Goal: Find specific page/section: Find specific page/section

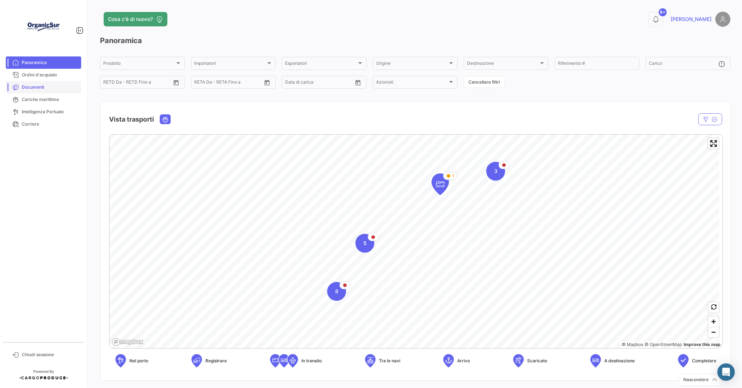
click at [33, 85] on span "Documenti" at bounding box center [50, 87] width 56 height 7
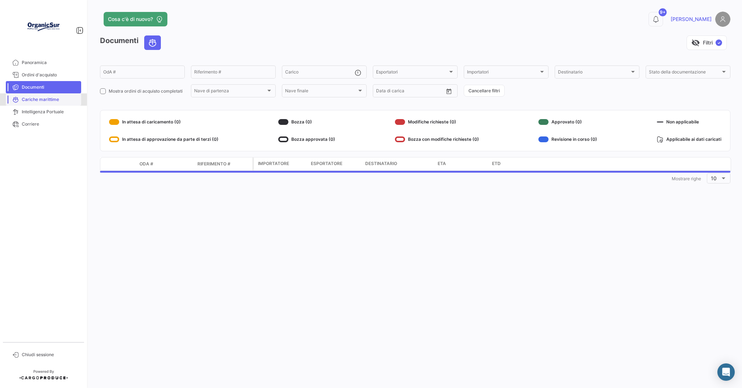
click at [34, 99] on span "Cariche marittime" at bounding box center [50, 99] width 56 height 7
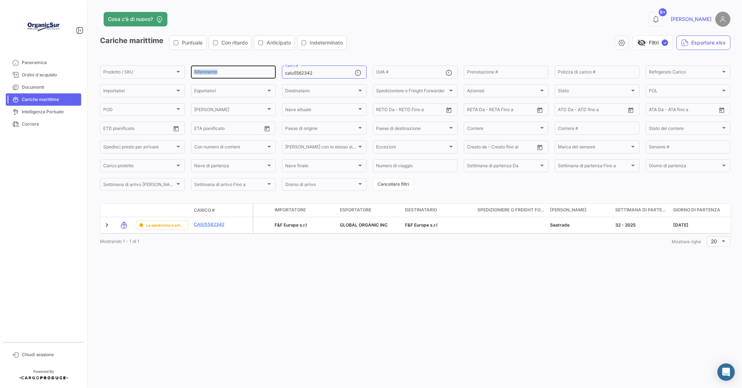
drag, startPoint x: 297, startPoint y: 75, endPoint x: 271, endPoint y: 75, distance: 25.7
click at [0, 0] on div "Prodotto / SKU Prodotto / SKU Riferimento caiu5562342 Carico # OdA # Prenotazio…" at bounding box center [0, 0] width 0 height 0
drag, startPoint x: 312, startPoint y: 75, endPoint x: 281, endPoint y: 72, distance: 31.7
click at [281, 72] on form "Prodotto / SKU Prodotto / SKU Riferimento caiu5562342 Carico # OdA # Prenotazio…" at bounding box center [415, 127] width 630 height 127
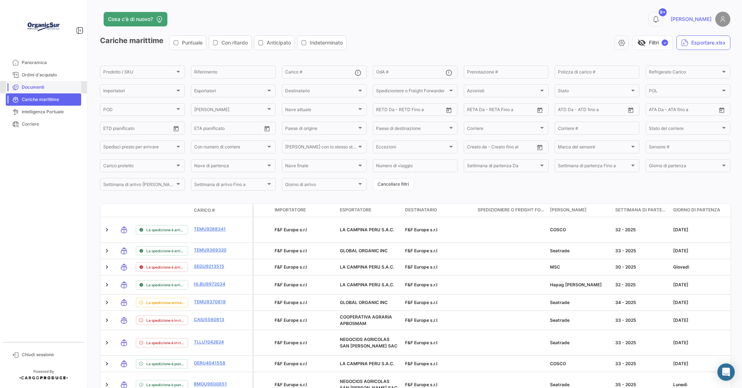
click at [39, 86] on span "Documenti" at bounding box center [50, 87] width 56 height 7
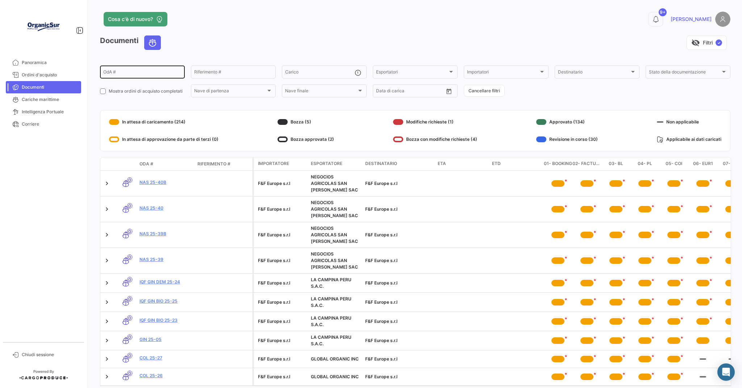
click at [163, 70] on div "OdA #" at bounding box center [142, 71] width 78 height 14
type input "GIN 25-02"
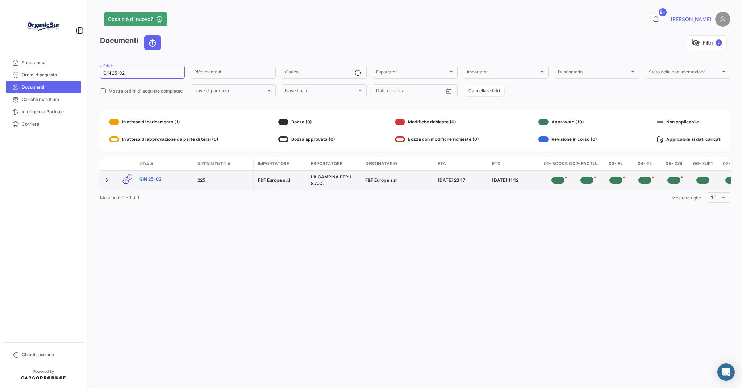
click at [154, 178] on link "GIN 25-02" at bounding box center [165, 179] width 52 height 7
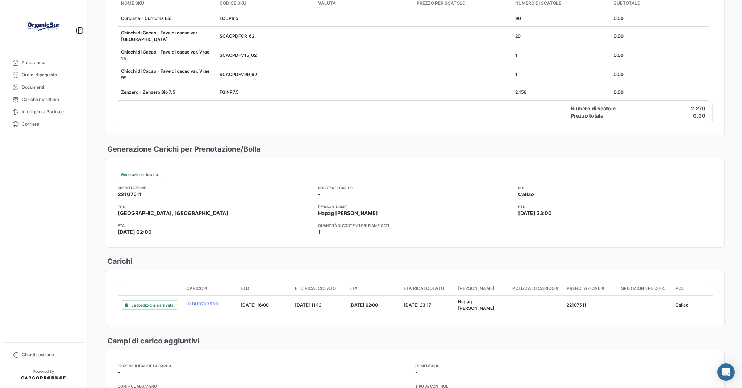
scroll to position [471, 0]
